Goal: Task Accomplishment & Management: Complete application form

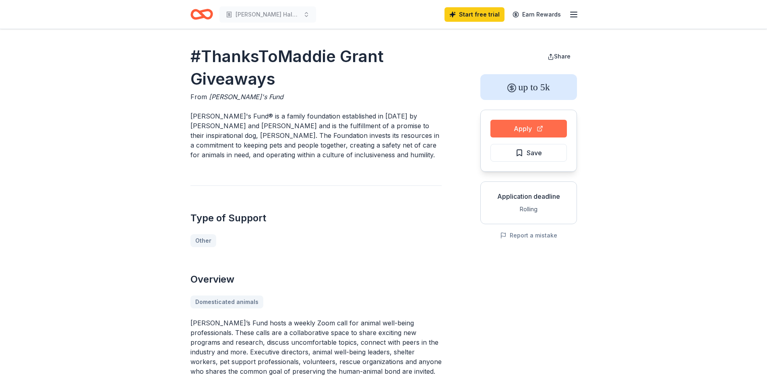
click at [537, 127] on button "Apply" at bounding box center [529, 129] width 77 height 18
click at [531, 153] on span "Save" at bounding box center [534, 152] width 15 height 10
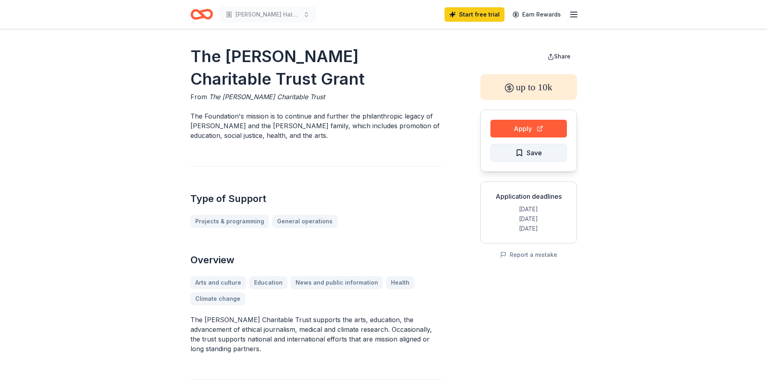
scroll to position [81, 0]
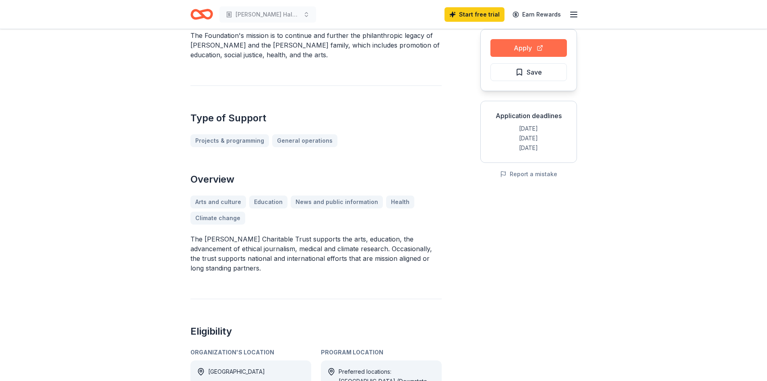
click at [532, 45] on button "Apply" at bounding box center [529, 48] width 77 height 18
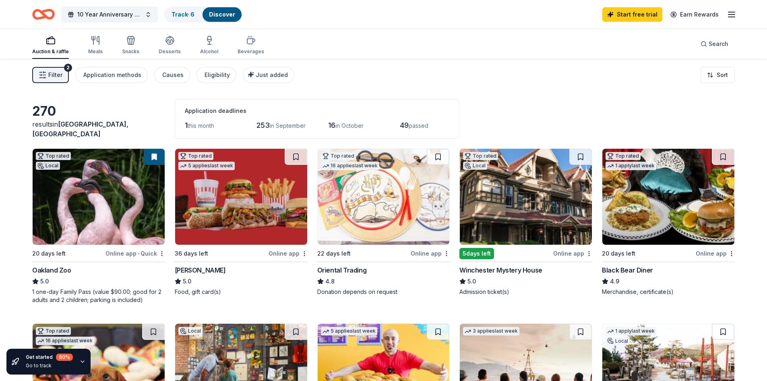
click at [50, 47] on div "Auction & raffle" at bounding box center [50, 44] width 37 height 19
click at [93, 46] on div "Meals" at bounding box center [95, 44] width 15 height 19
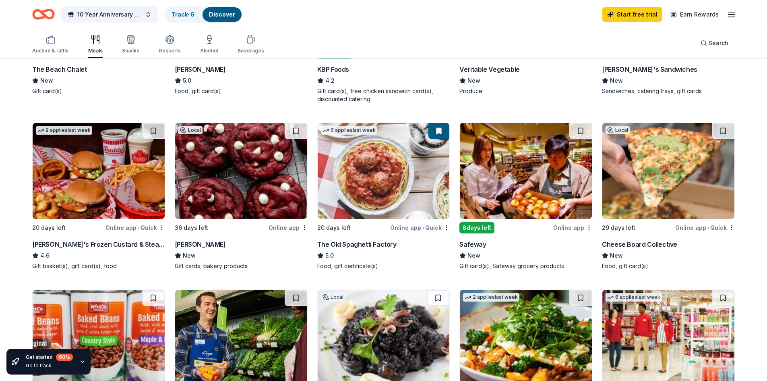
scroll to position [201, 0]
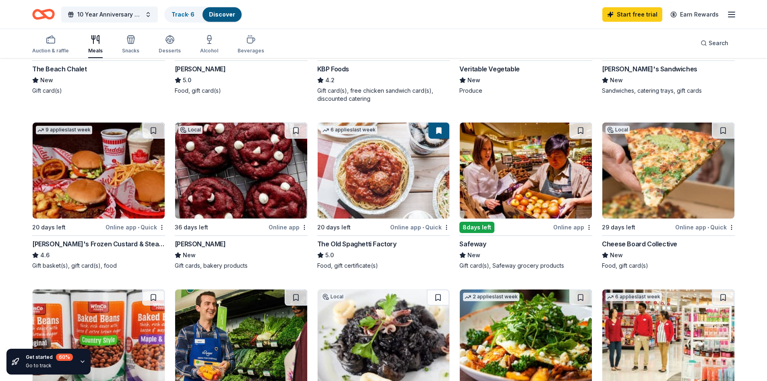
click at [481, 226] on div "8 days left" at bounding box center [477, 227] width 35 height 11
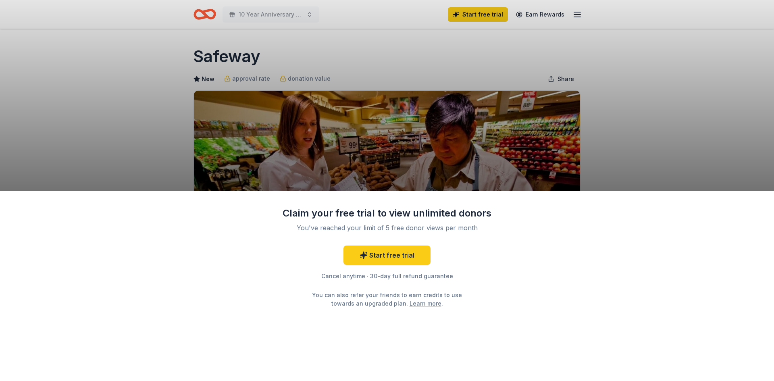
click at [610, 118] on div "Claim your free trial to view unlimited donors You've reached your limit of 5 f…" at bounding box center [387, 190] width 774 height 381
click at [385, 254] on link "Start free trial" at bounding box center [386, 254] width 87 height 19
click at [373, 253] on link "Start free trial" at bounding box center [386, 254] width 87 height 19
click at [468, 68] on div "Claim your free trial to view unlimited donors You've reached your limit of 5 f…" at bounding box center [387, 190] width 774 height 381
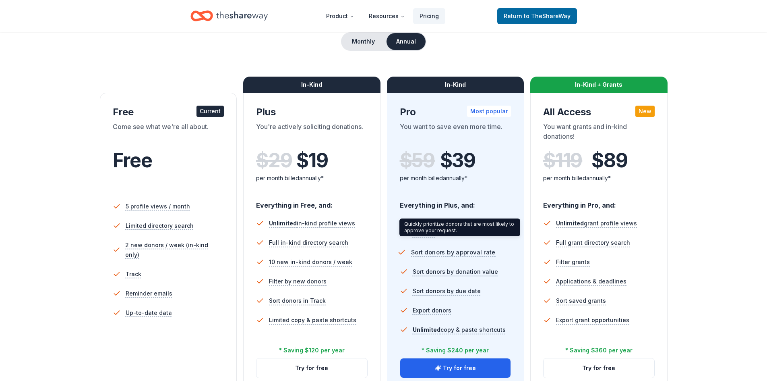
scroll to position [81, 0]
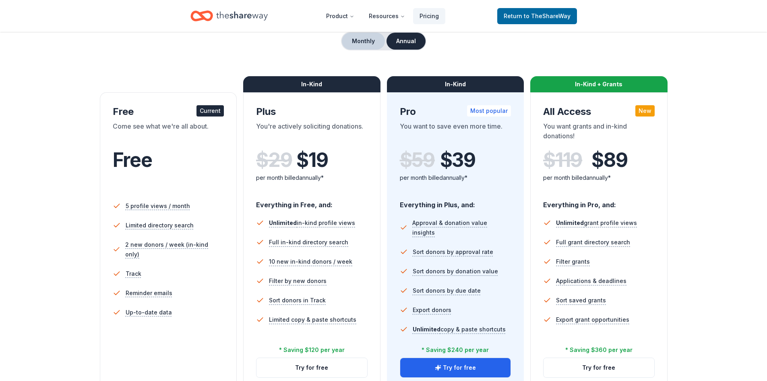
click at [369, 38] on button "Monthly" at bounding box center [363, 41] width 43 height 17
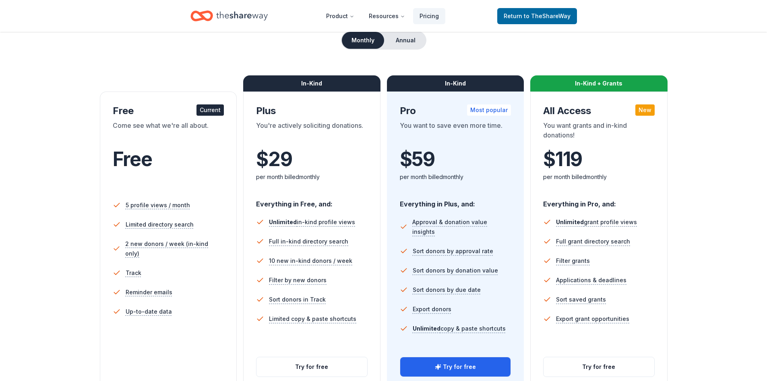
scroll to position [81, 0]
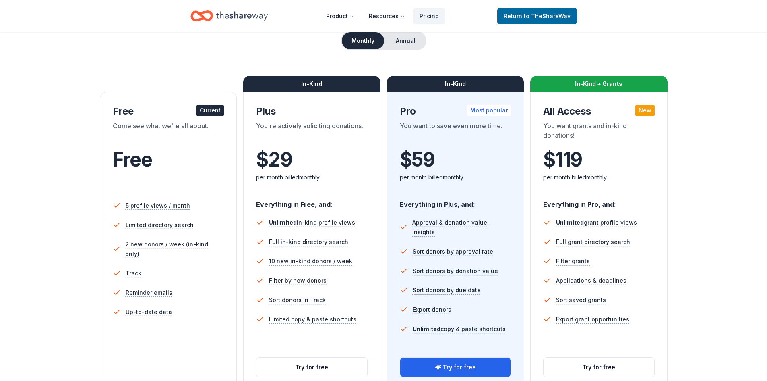
click at [282, 157] on span "$ 29" at bounding box center [274, 159] width 36 height 23
click at [311, 367] on button "Try for free" at bounding box center [312, 366] width 111 height 19
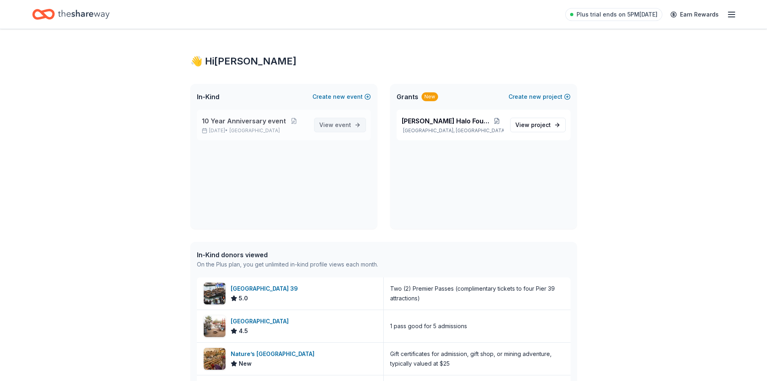
click at [346, 124] on span "event" at bounding box center [343, 124] width 16 height 7
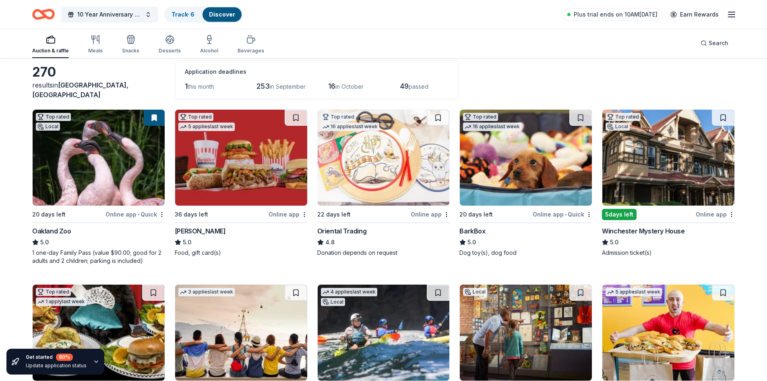
scroll to position [39, 0]
click at [629, 190] on img at bounding box center [669, 157] width 132 height 96
click at [647, 197] on img at bounding box center [669, 157] width 132 height 96
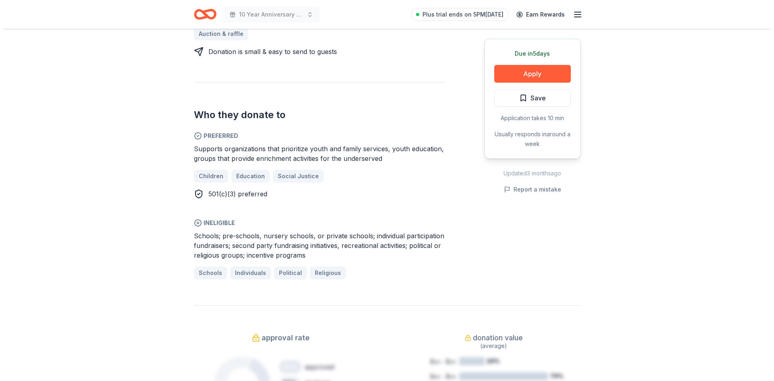
scroll to position [402, 0]
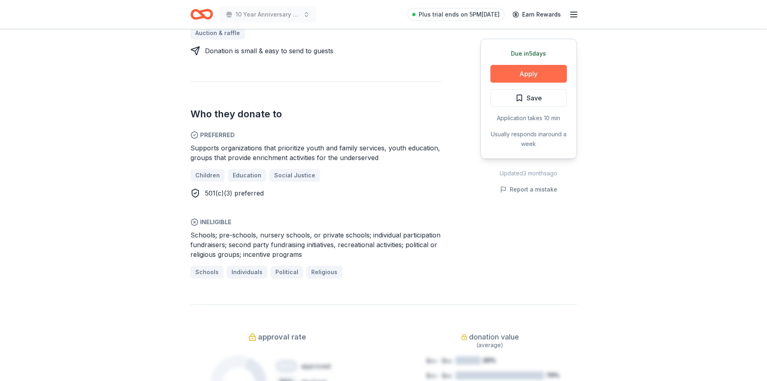
click at [523, 77] on button "Apply" at bounding box center [529, 74] width 77 height 18
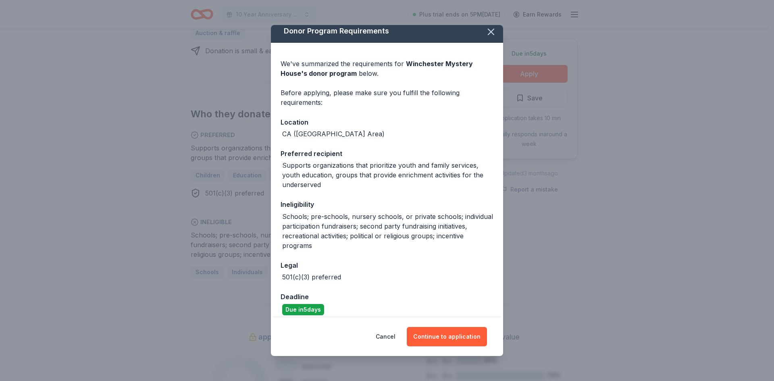
scroll to position [12, 0]
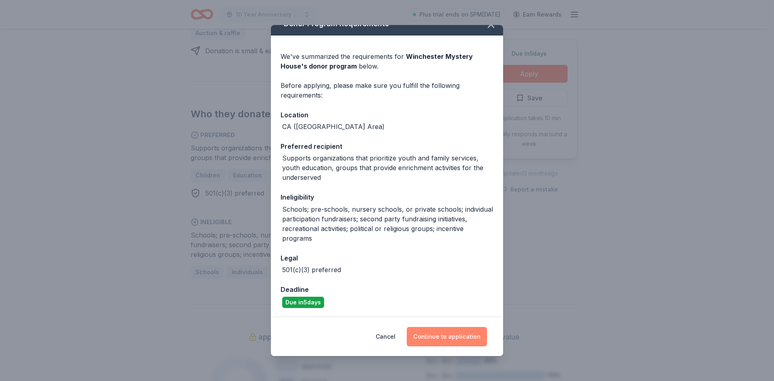
click at [442, 335] on button "Continue to application" at bounding box center [447, 336] width 80 height 19
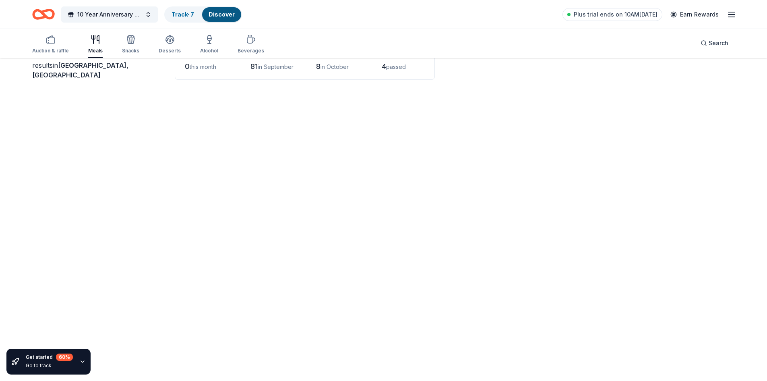
scroll to position [201, 0]
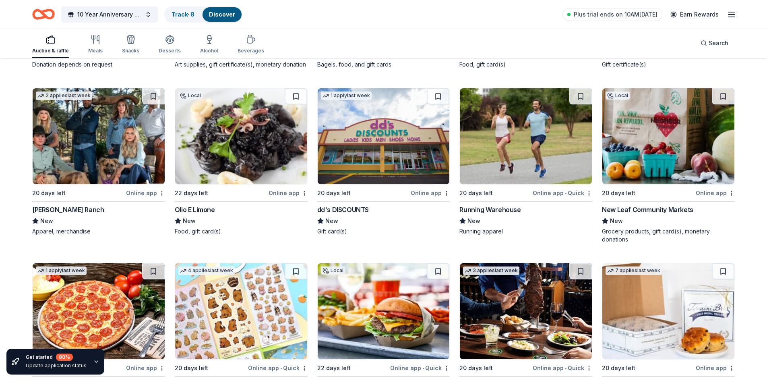
scroll to position [2586, 0]
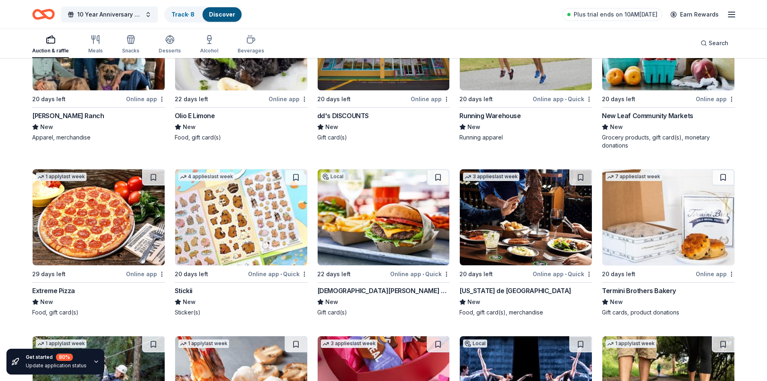
click at [348, 288] on div "Gott's Roadside" at bounding box center [383, 291] width 133 height 10
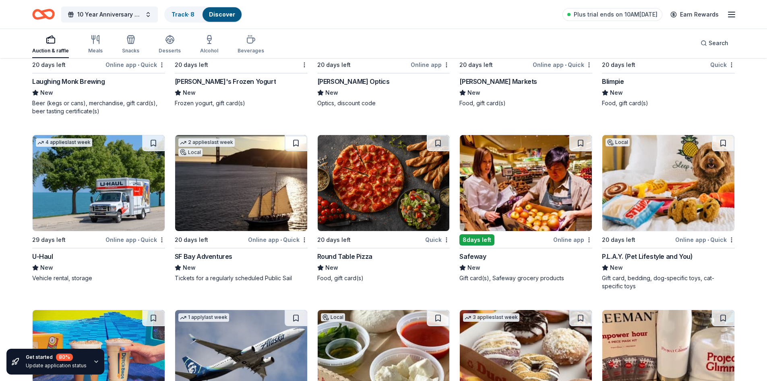
scroll to position [3471, 0]
click at [478, 253] on div "Safeway" at bounding box center [473, 256] width 27 height 10
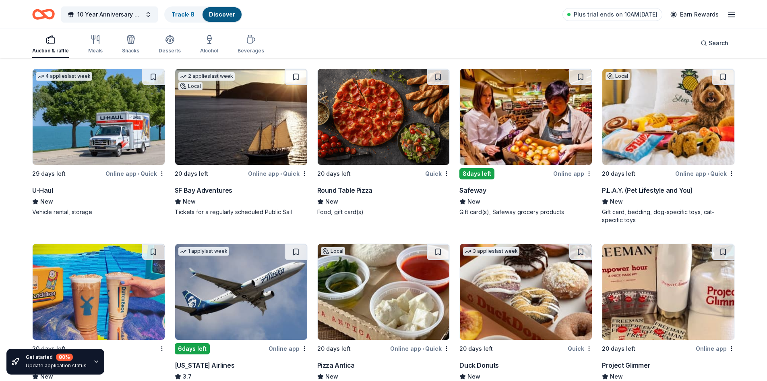
scroll to position [3619, 0]
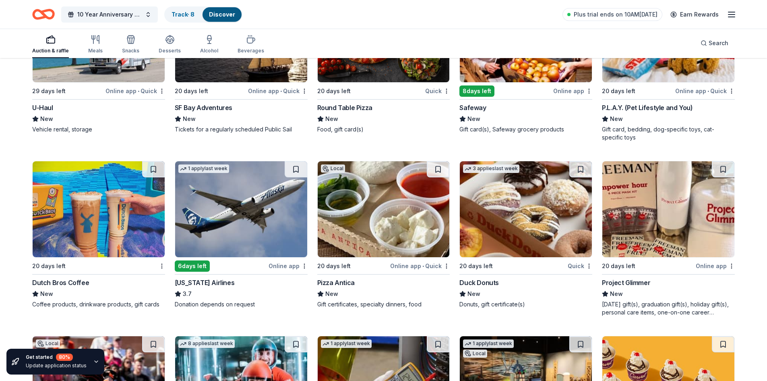
click at [205, 262] on div "6 days left" at bounding box center [192, 265] width 35 height 11
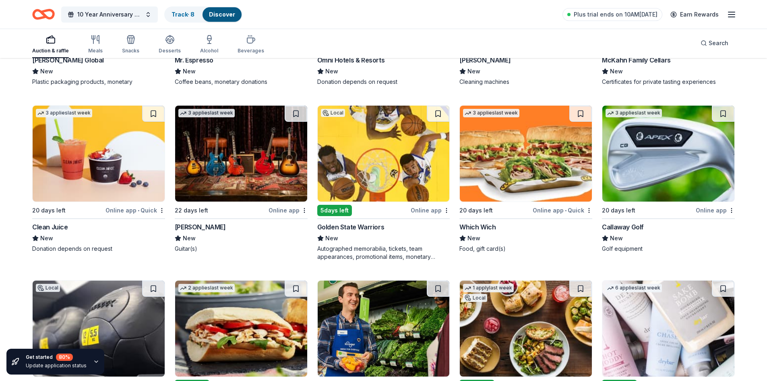
scroll to position [4183, 0]
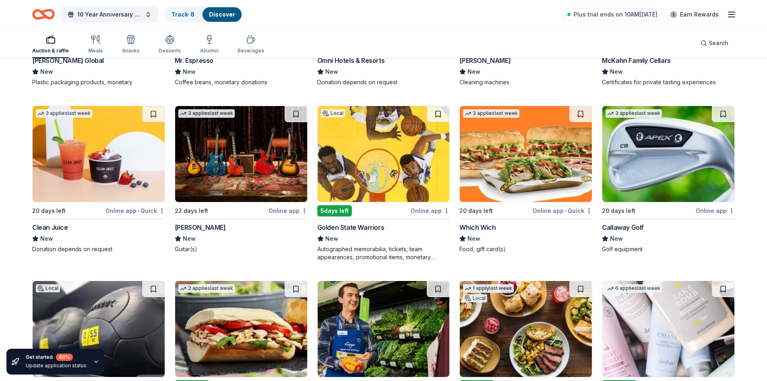
click at [346, 226] on div "Golden State Warriors" at bounding box center [350, 227] width 67 height 10
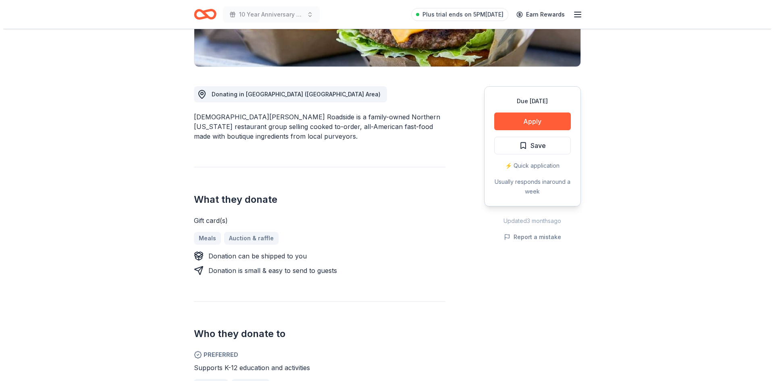
scroll to position [201, 0]
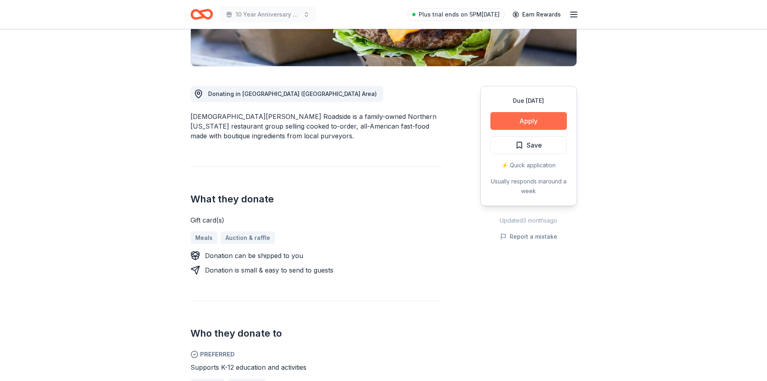
click at [529, 112] on button "Apply" at bounding box center [529, 121] width 77 height 18
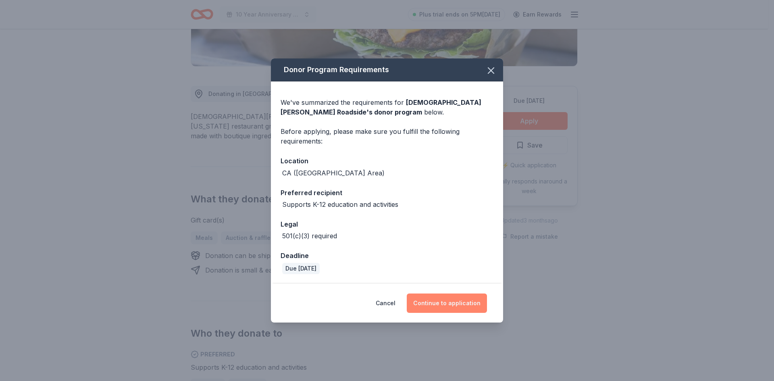
click at [445, 305] on button "Continue to application" at bounding box center [447, 302] width 80 height 19
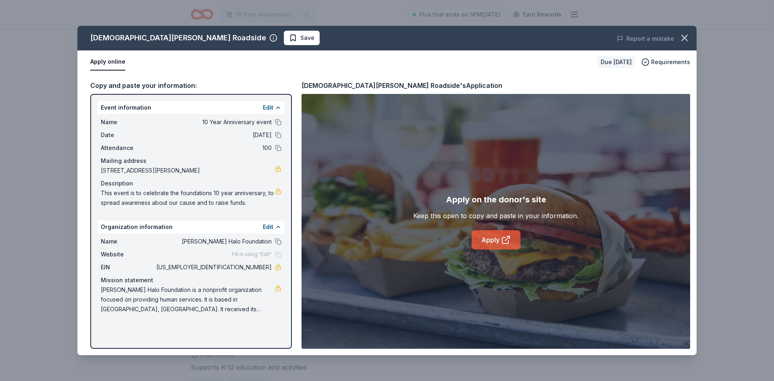
click at [481, 241] on link "Apply" at bounding box center [495, 239] width 49 height 19
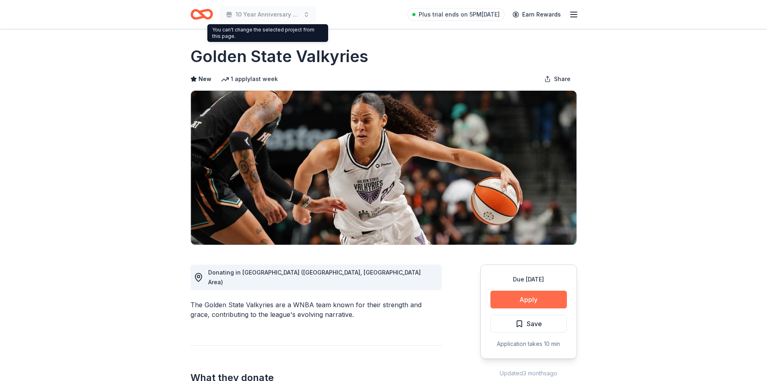
scroll to position [3, 0]
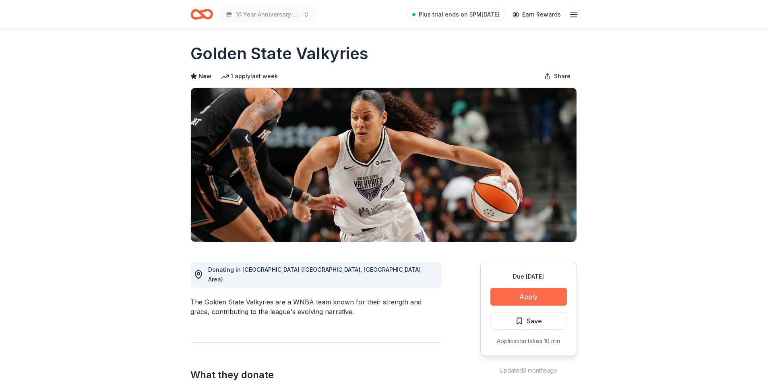
click at [532, 293] on button "Apply" at bounding box center [529, 297] width 77 height 18
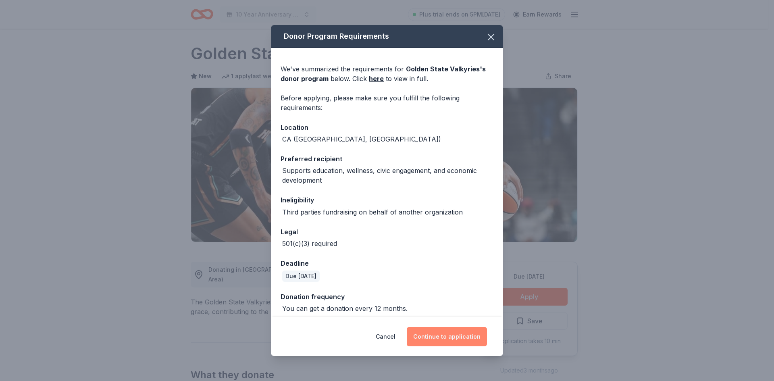
click at [439, 337] on button "Continue to application" at bounding box center [447, 336] width 80 height 19
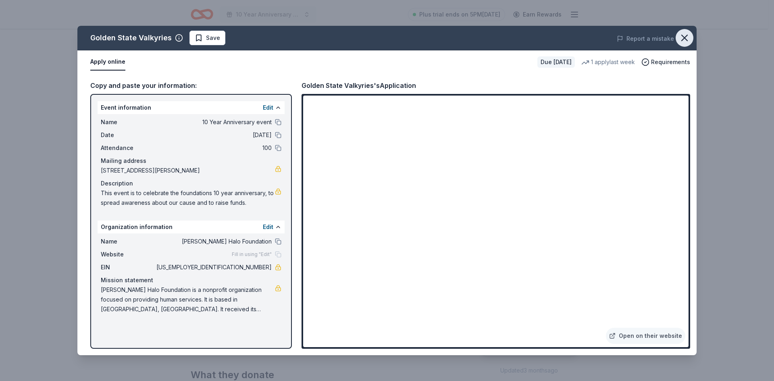
click at [686, 37] on icon "button" at bounding box center [684, 38] width 6 height 6
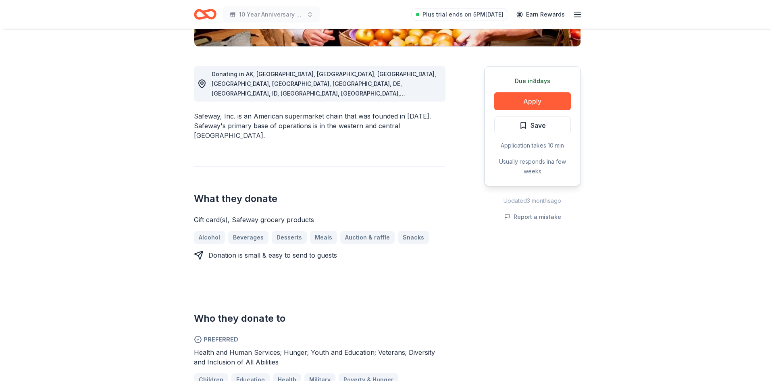
scroll to position [201, 0]
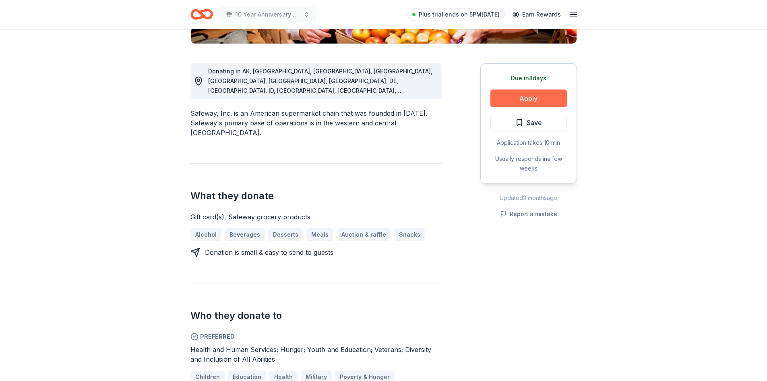
click at [514, 97] on button "Apply" at bounding box center [529, 98] width 77 height 18
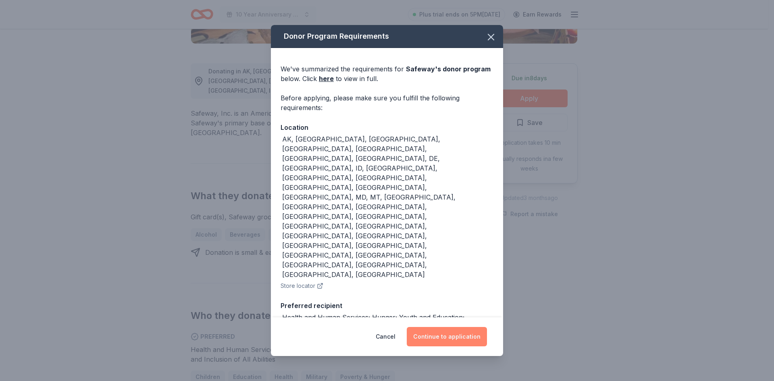
click at [420, 336] on button "Continue to application" at bounding box center [447, 336] width 80 height 19
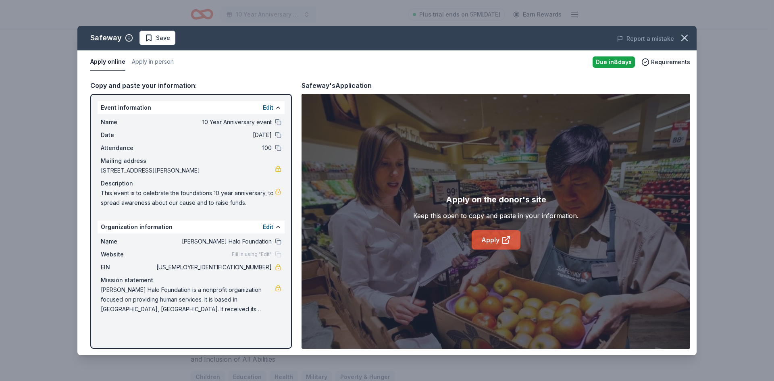
click at [498, 237] on link "Apply" at bounding box center [495, 239] width 49 height 19
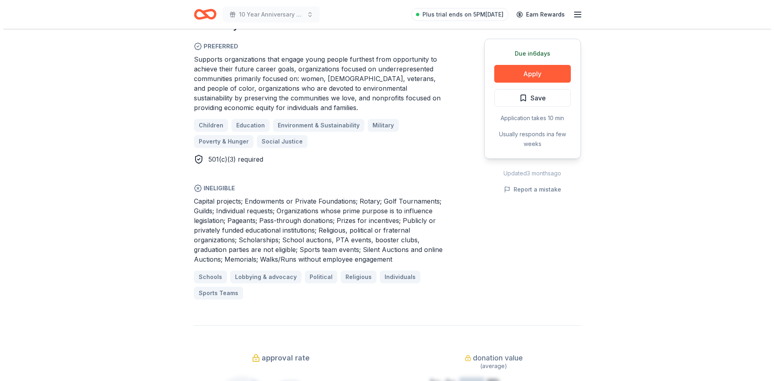
scroll to position [483, 0]
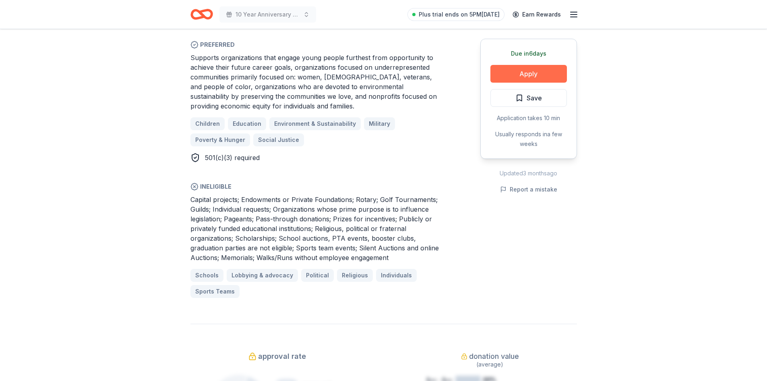
click at [535, 75] on button "Apply" at bounding box center [529, 74] width 77 height 18
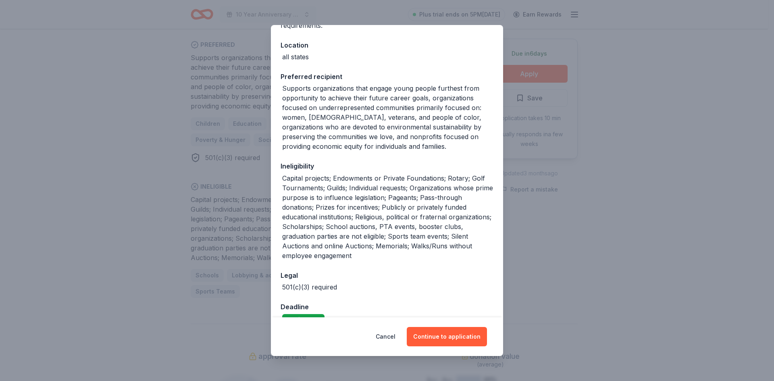
scroll to position [100, 0]
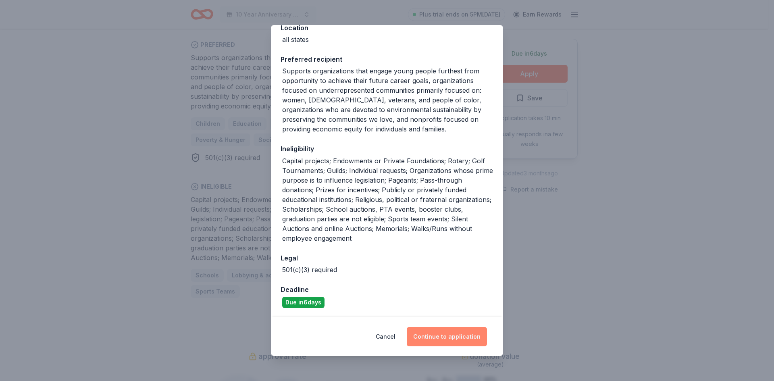
click at [442, 336] on button "Continue to application" at bounding box center [447, 336] width 80 height 19
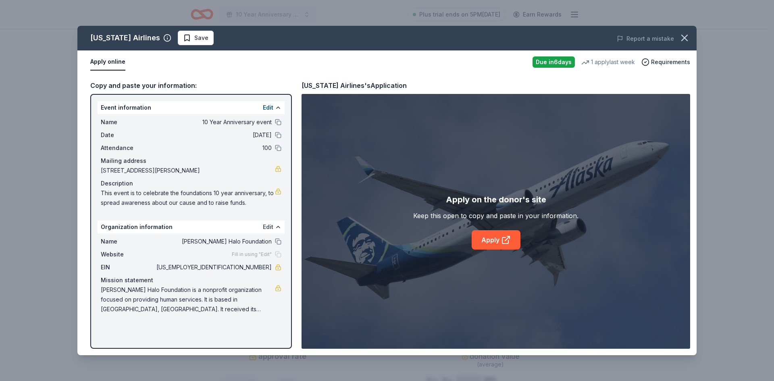
click at [268, 227] on button "Edit" at bounding box center [268, 227] width 10 height 10
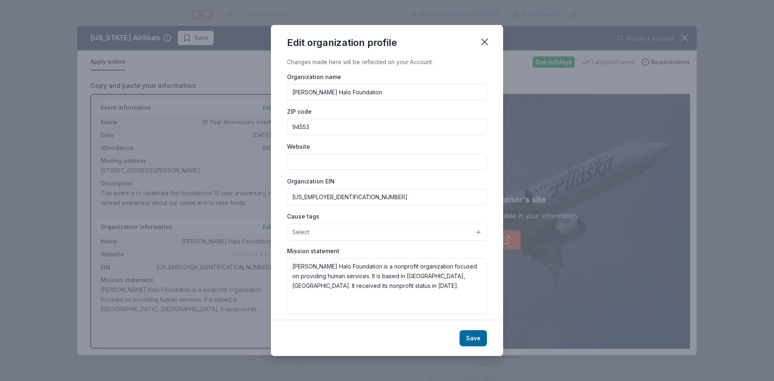
drag, startPoint x: 340, startPoint y: 198, endPoint x: 284, endPoint y: 199, distance: 55.2
click at [284, 199] on div "Changes made here will be reflected on your Account. Organization name Rusty Ha…" at bounding box center [387, 188] width 232 height 263
click at [475, 341] on button "Save" at bounding box center [472, 338] width 27 height 16
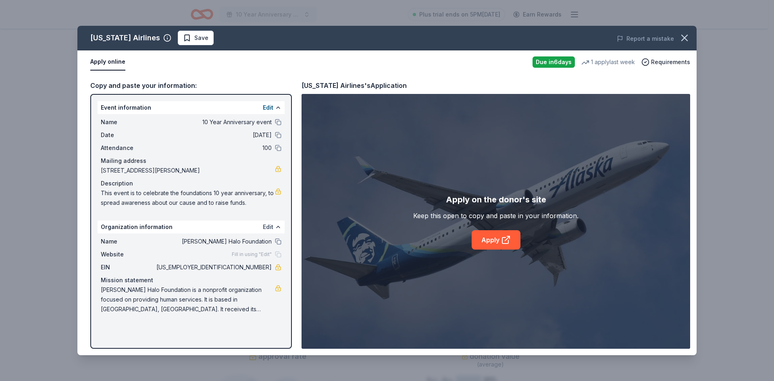
click at [267, 225] on button "Edit" at bounding box center [268, 227] width 10 height 10
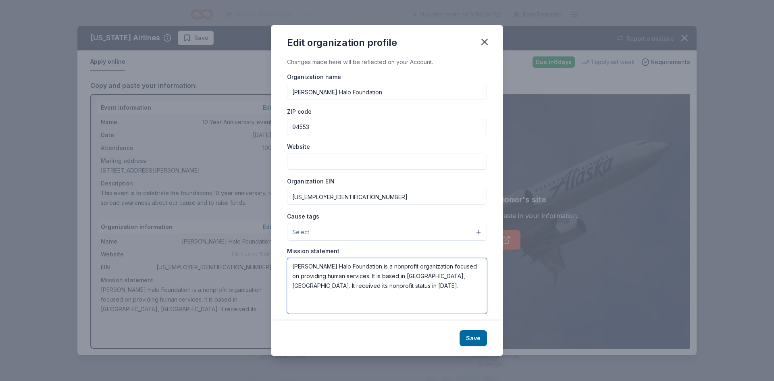
drag, startPoint x: 291, startPoint y: 265, endPoint x: 369, endPoint y: 290, distance: 82.4
click at [369, 290] on textarea "Rusty Halo Foundation is a nonprofit organization focused on providing human se…" at bounding box center [387, 286] width 200 height 56
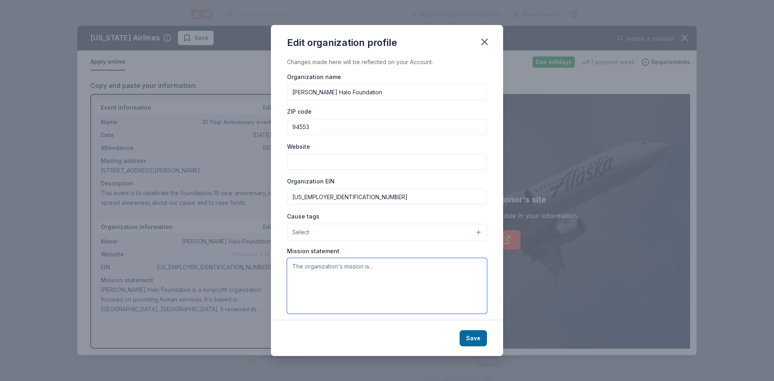
click at [307, 263] on textarea at bounding box center [387, 286] width 200 height 56
paste textarea "The [PERSON_NAME] Halo Foundation ([DOMAIN_NAME]) is a 501(c)(3) nonprofit dedi…"
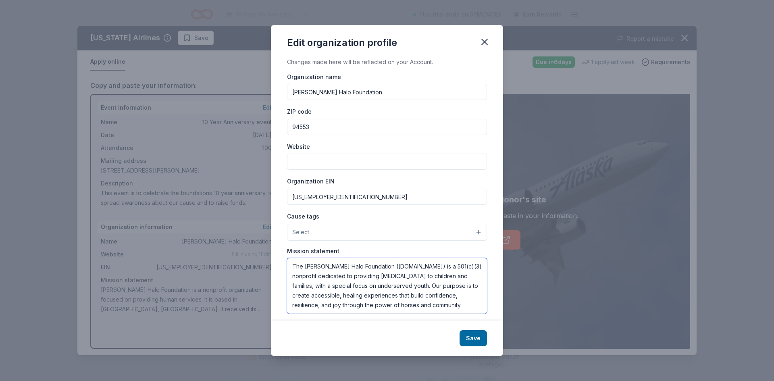
scroll to position [5, 0]
type textarea "The [PERSON_NAME] Halo Foundation ([DOMAIN_NAME]) is a 501(c)(3) nonprofit dedi…"
click at [471, 337] on button "Save" at bounding box center [472, 338] width 27 height 16
click at [300, 158] on input "Website" at bounding box center [387, 161] width 200 height 16
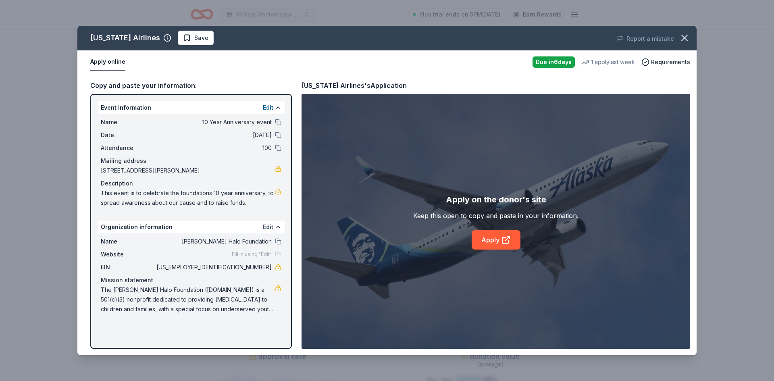
click at [265, 227] on button "Edit" at bounding box center [268, 227] width 10 height 10
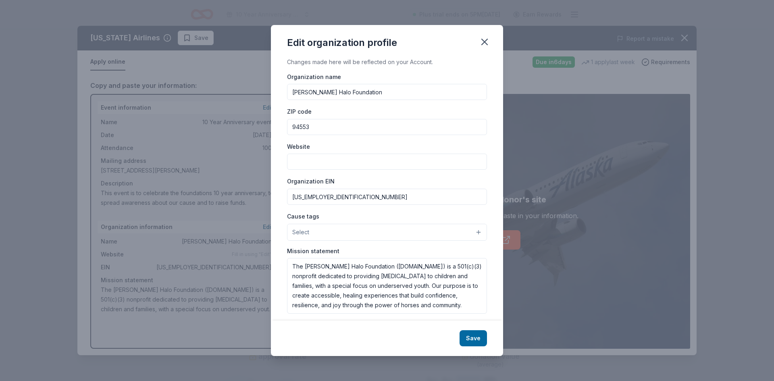
click at [317, 158] on input "Website" at bounding box center [387, 161] width 200 height 16
type input "[DOMAIN_NAME]"
click at [478, 335] on button "Save" at bounding box center [472, 338] width 27 height 16
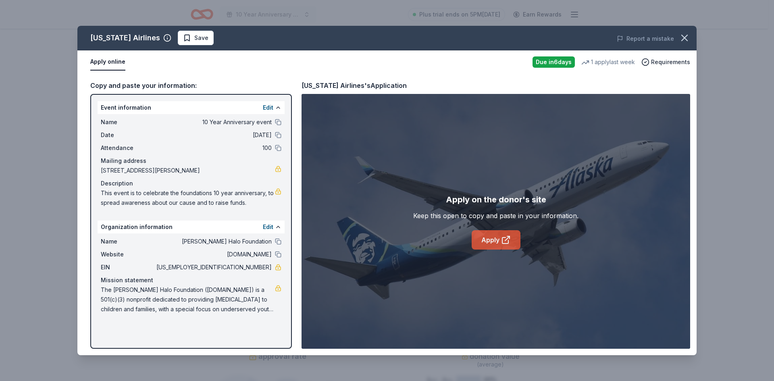
click at [495, 240] on link "Apply" at bounding box center [495, 239] width 49 height 19
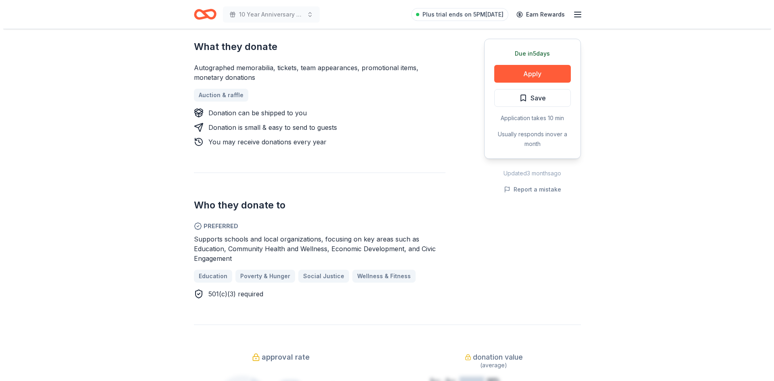
scroll to position [321, 0]
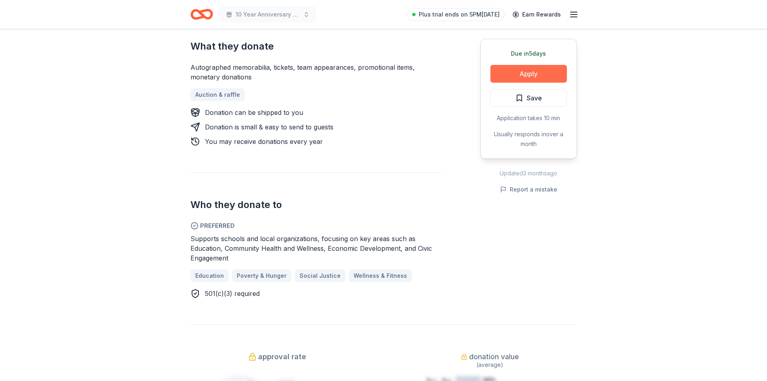
click at [536, 77] on button "Apply" at bounding box center [529, 74] width 77 height 18
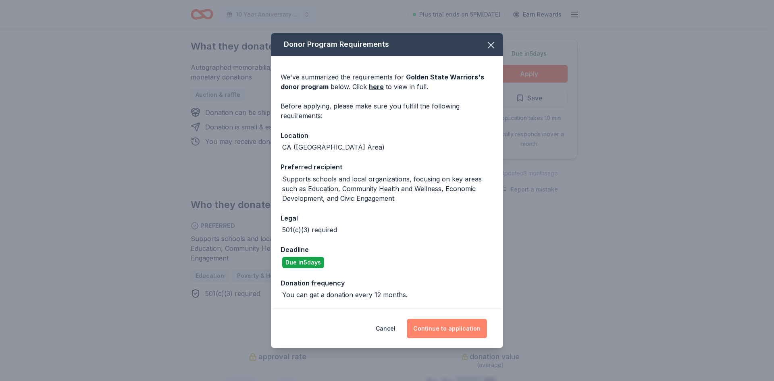
click at [457, 329] on button "Continue to application" at bounding box center [447, 328] width 80 height 19
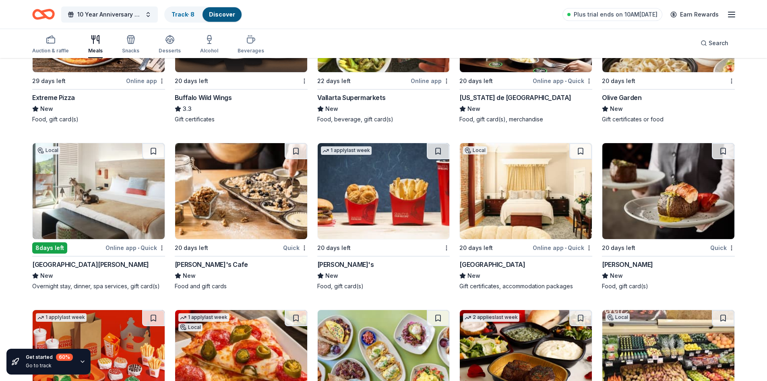
scroll to position [1373, 0]
click at [484, 259] on div "[GEOGRAPHIC_DATA]" at bounding box center [493, 264] width 66 height 10
click at [75, 259] on div "[GEOGRAPHIC_DATA][PERSON_NAME]" at bounding box center [90, 264] width 117 height 10
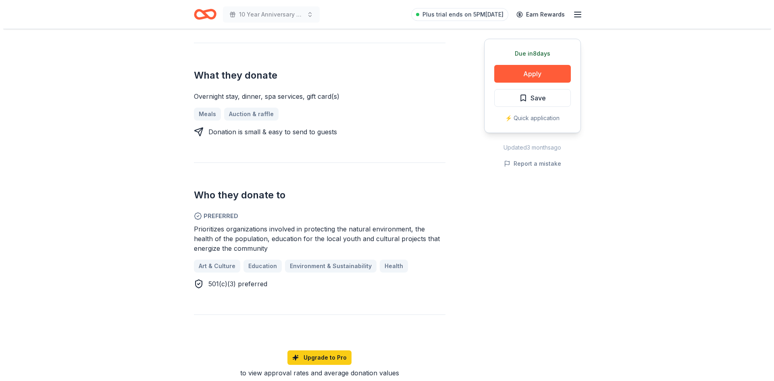
scroll to position [322, 0]
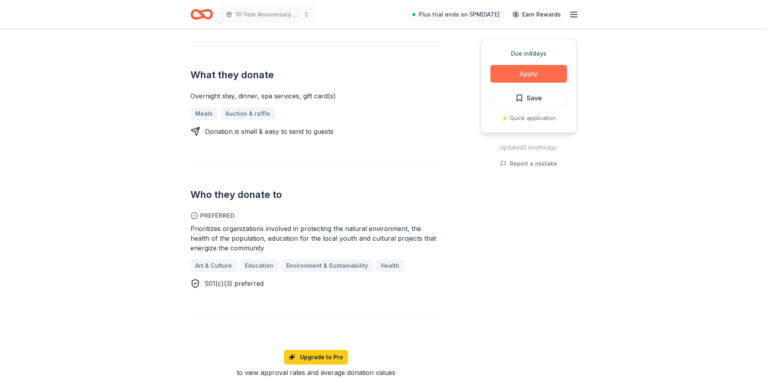
click at [532, 73] on button "Apply" at bounding box center [529, 74] width 77 height 18
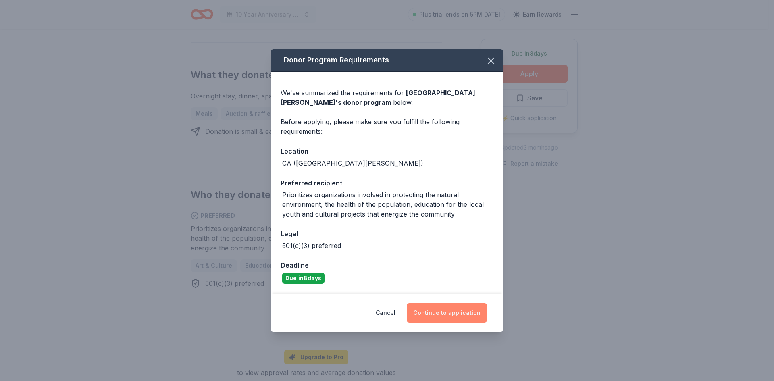
click at [440, 311] on button "Continue to application" at bounding box center [447, 312] width 80 height 19
